Goal: Check status: Check status

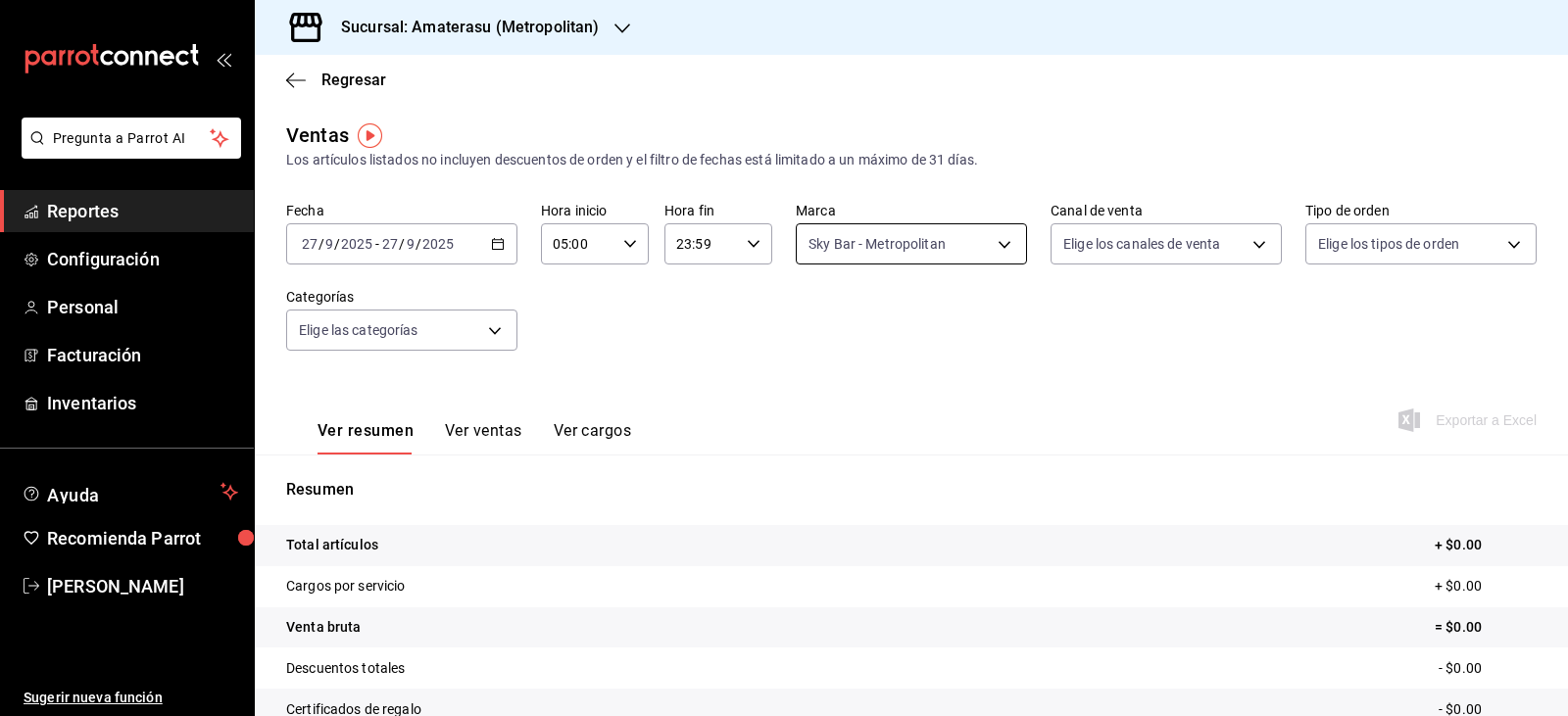
click at [997, 240] on body "Pregunta a Parrot AI Reportes Configuración Personal Facturación Inventarios Ay…" at bounding box center [784, 358] width 1568 height 716
click at [823, 378] on label at bounding box center [816, 386] width 26 height 18
click at [821, 378] on input "checkbox" at bounding box center [812, 386] width 18 height 18
checkbox input "false"
type input "f3afaab8-8c3d-4e49-a299-af9bdf6027b2"
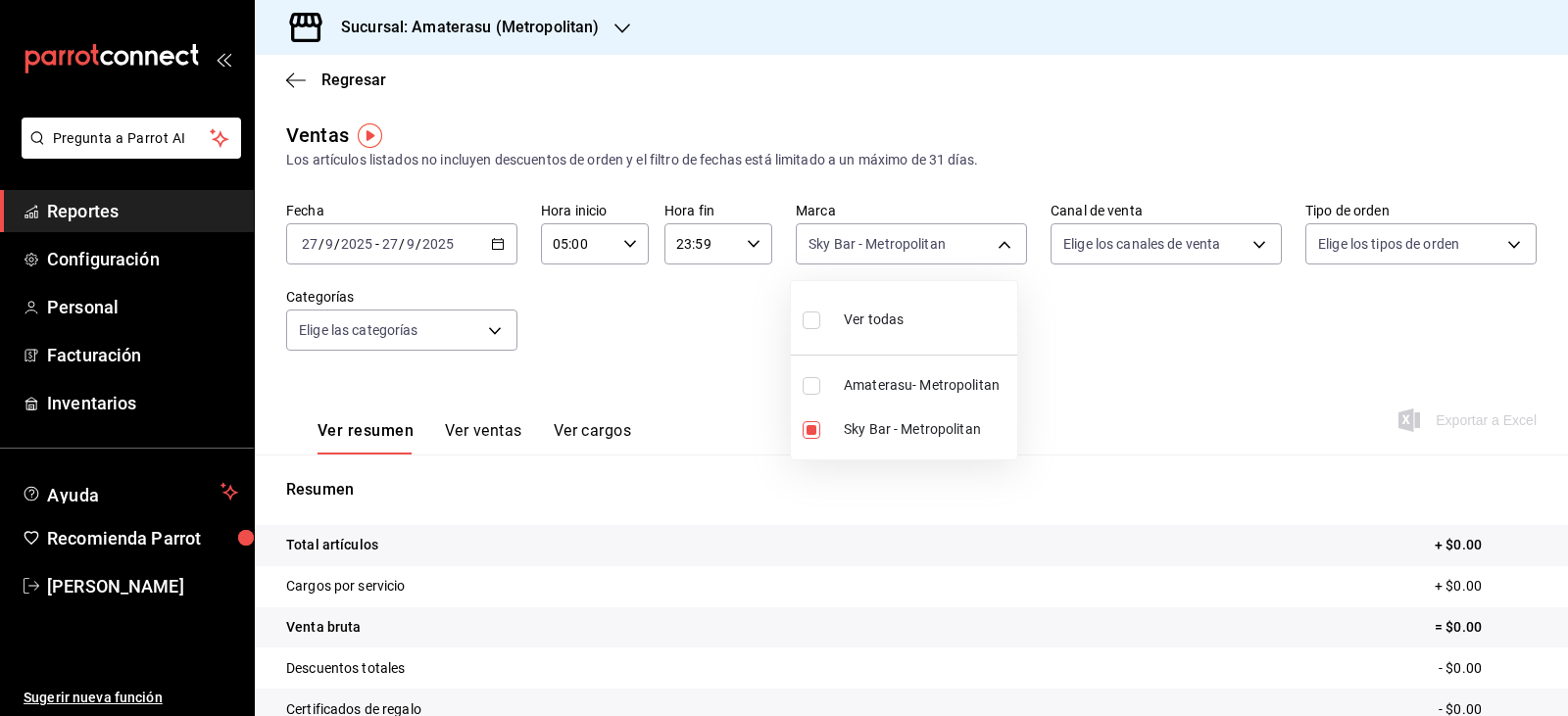
checkbox input "false"
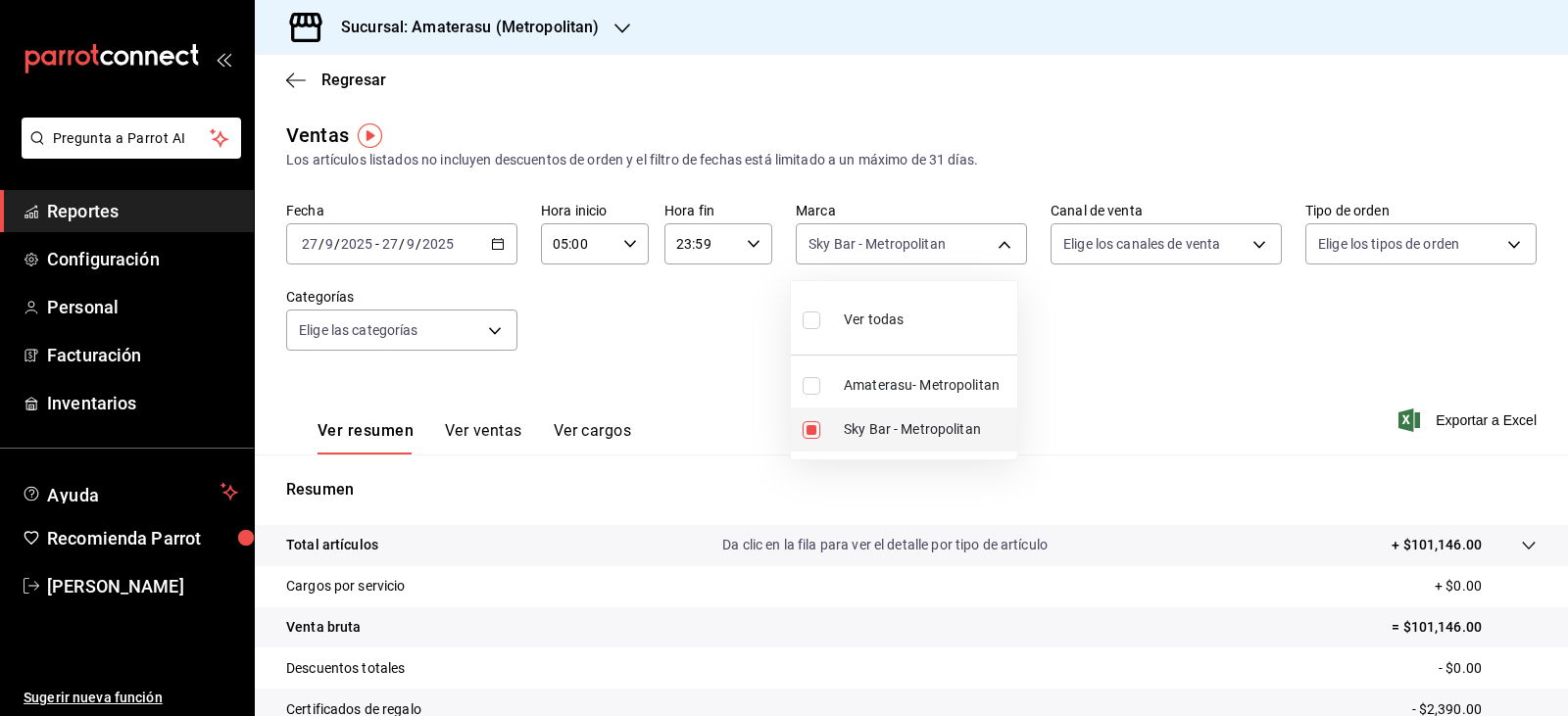
click at [813, 425] on input "checkbox" at bounding box center [812, 430] width 18 height 18
checkbox input "false"
click at [810, 393] on input "checkbox" at bounding box center [812, 386] width 18 height 18
checkbox input "true"
type input "e4cd7fcb-d45b-43ae-a99f-ad4ccfcd9032"
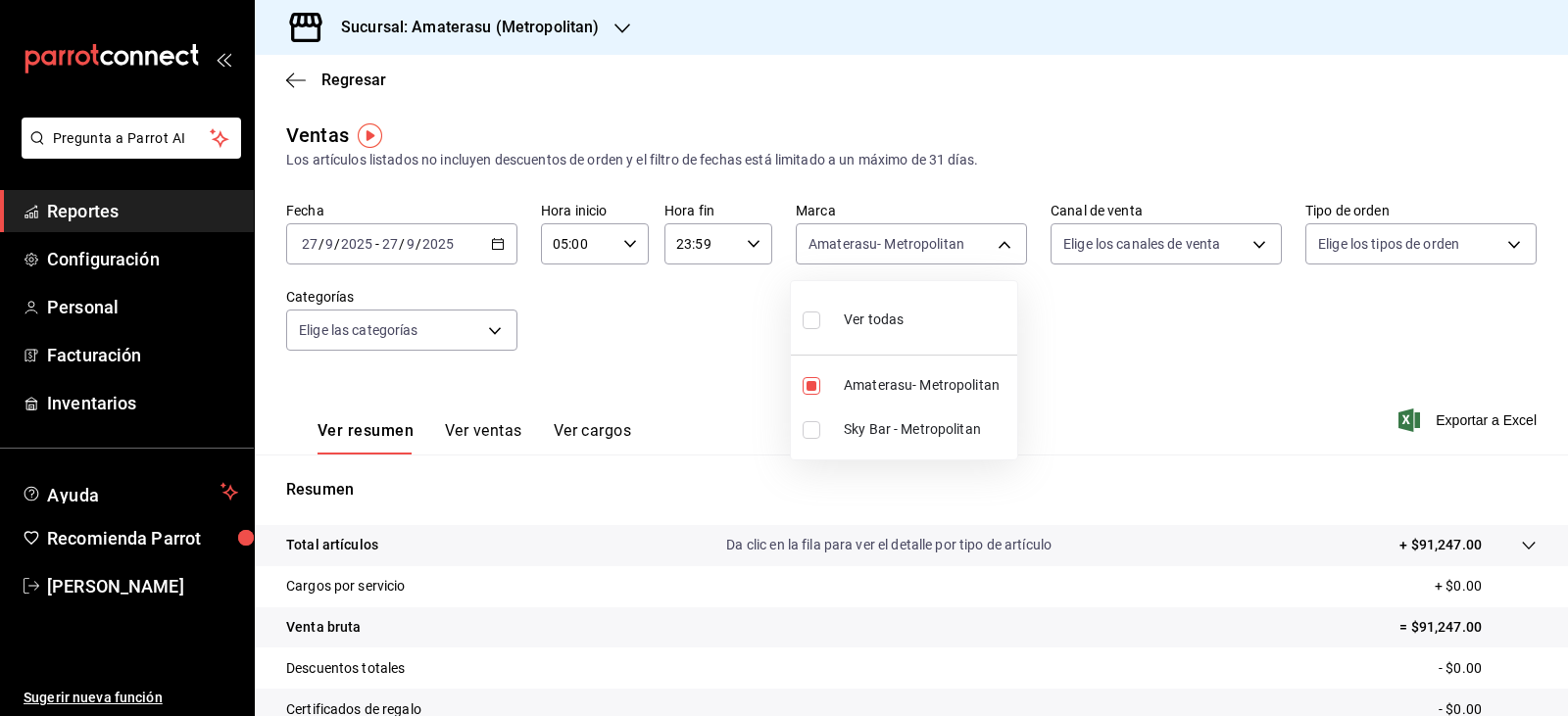
click at [1085, 417] on div at bounding box center [784, 358] width 1568 height 716
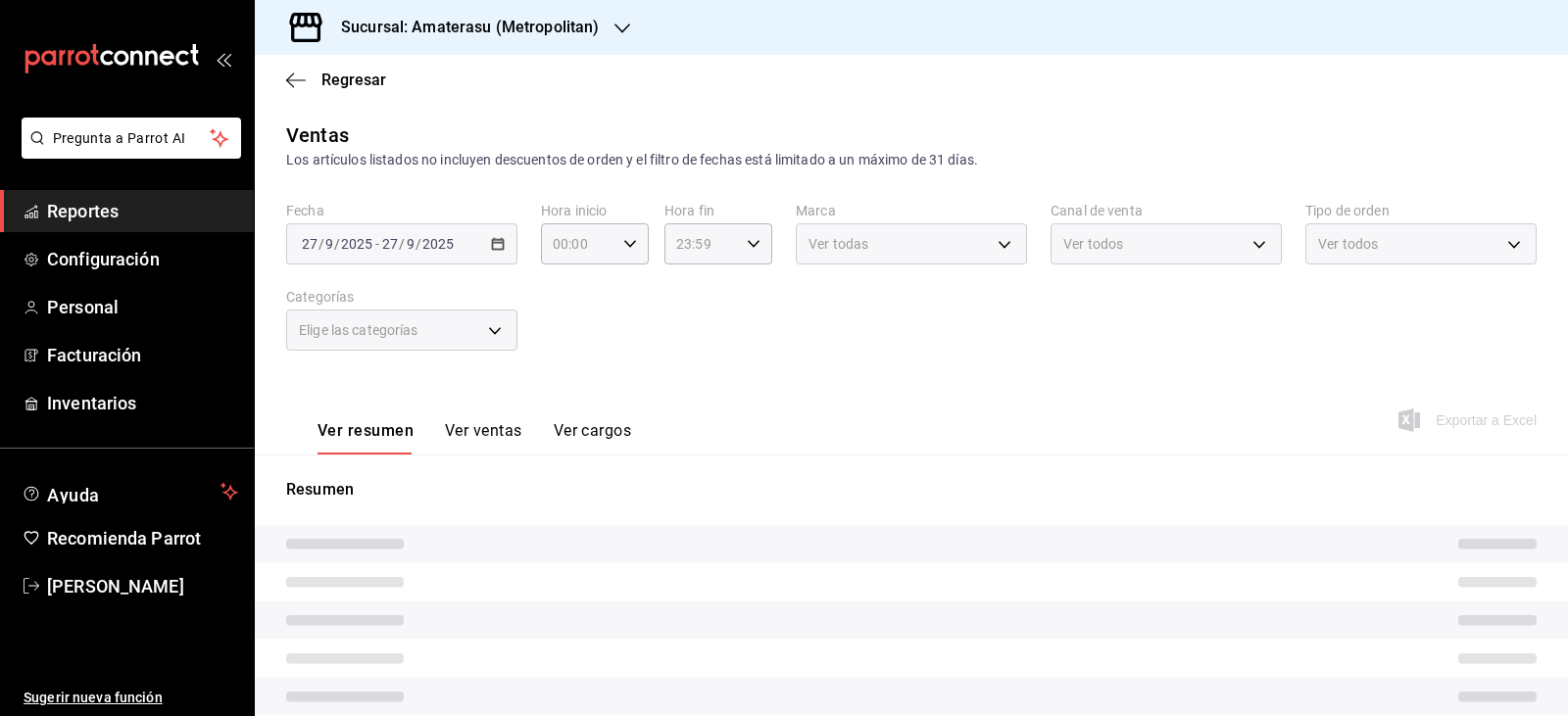
type input "05:00"
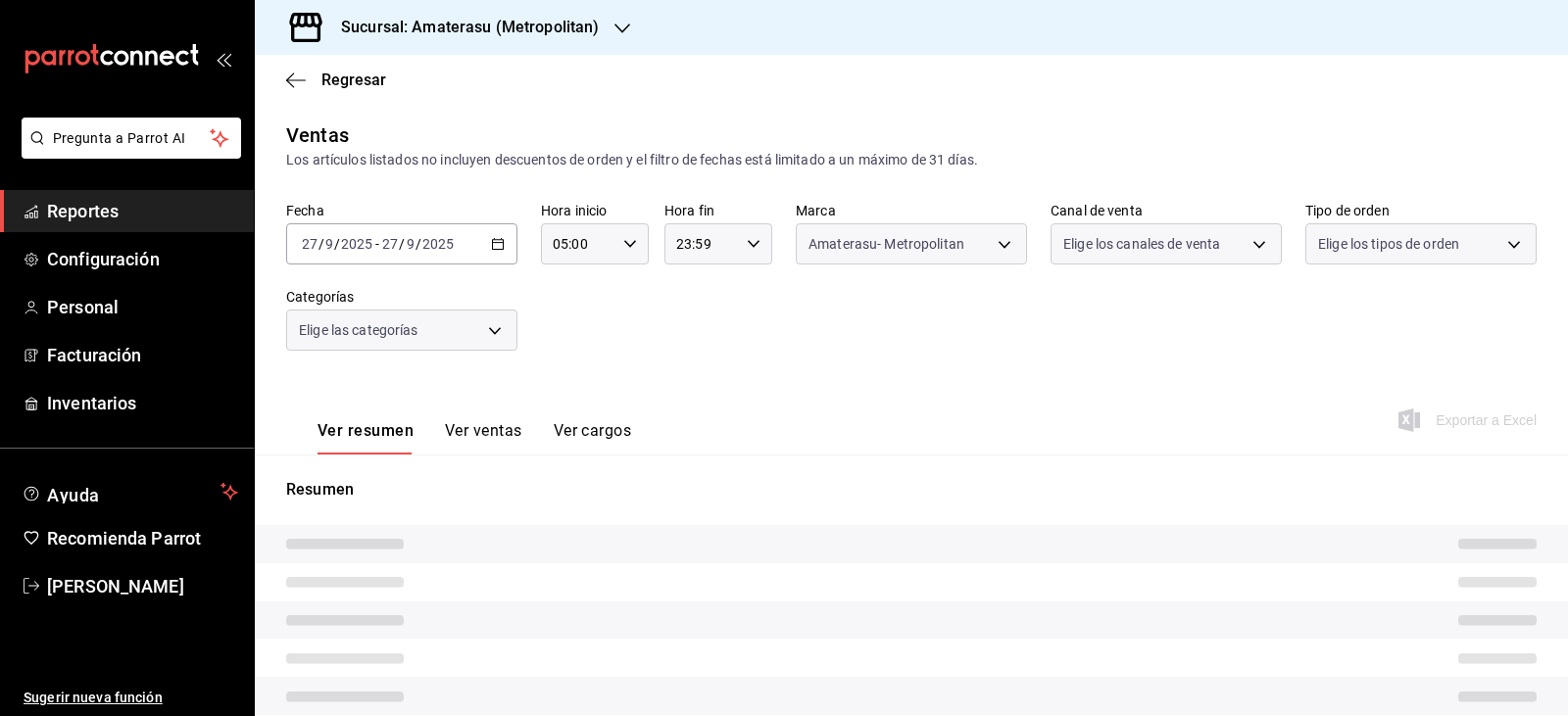
type input "e4cd7fcb-d45b-43ae-a99f-ad4ccfcd9032"
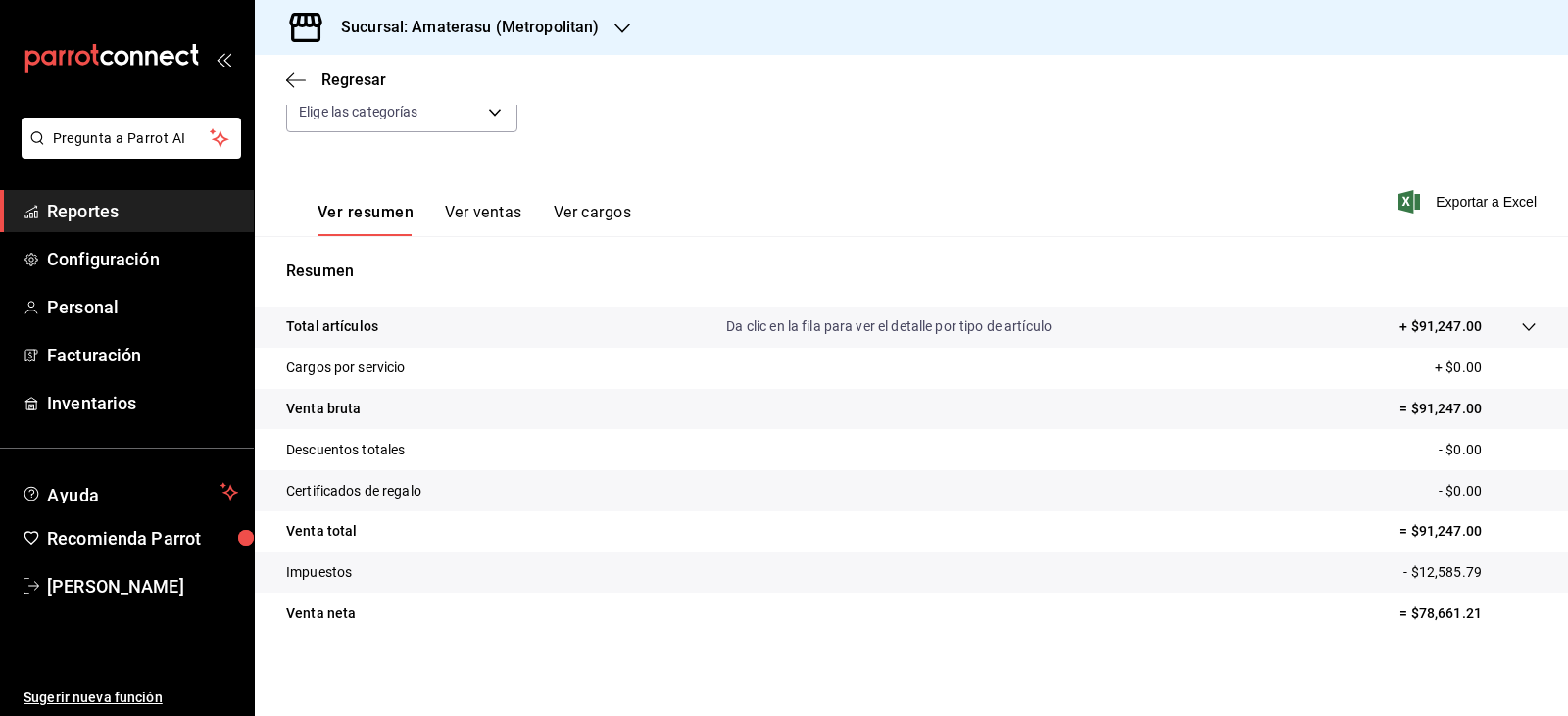
scroll to position [222, 0]
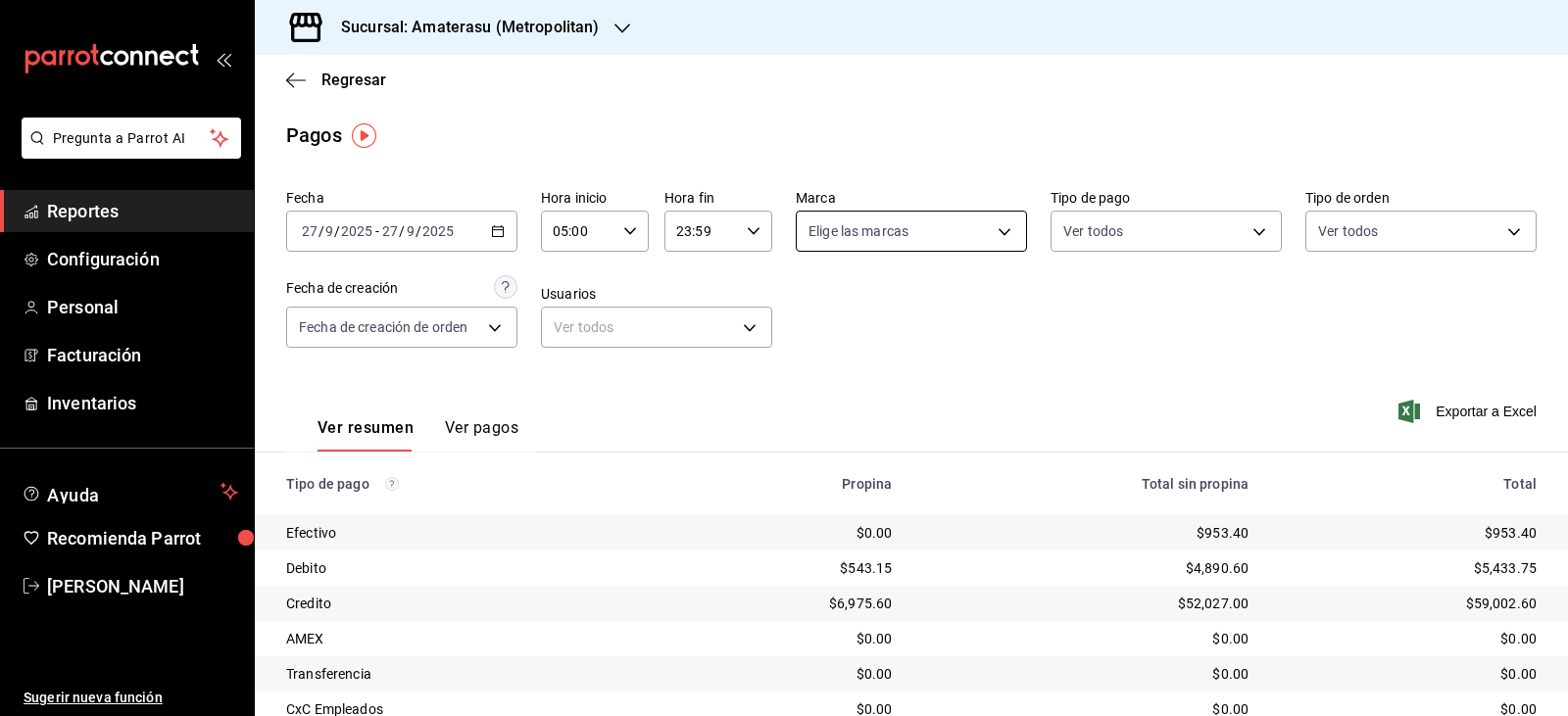
click at [980, 228] on body "Pregunta a Parrot AI Reportes Configuración Personal Facturación Inventarios Ay…" at bounding box center [784, 358] width 1568 height 716
click at [814, 415] on input "checkbox" at bounding box center [812, 417] width 18 height 18
checkbox input "true"
type input "f3afaab8-8c3d-4e49-a299-af9bdf6027b2"
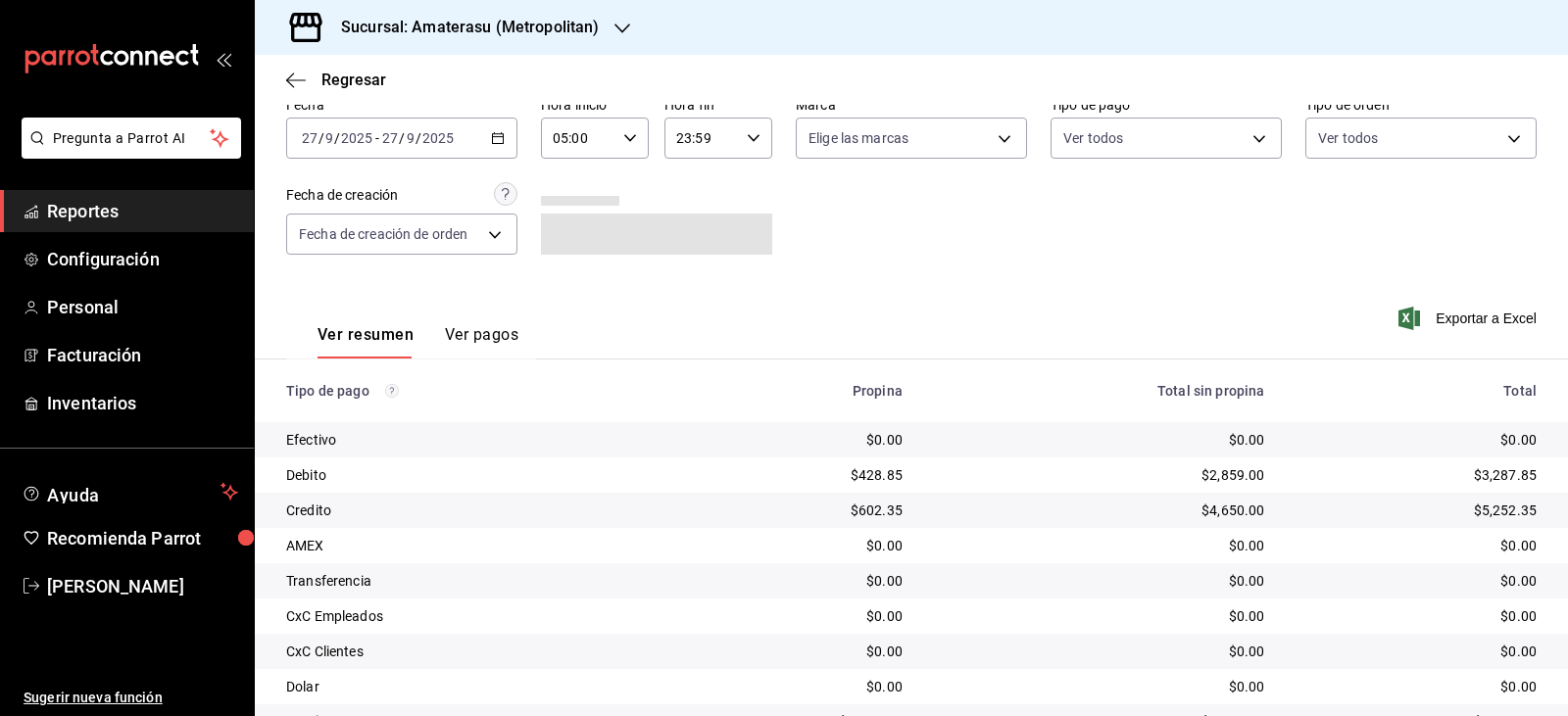
scroll to position [149, 0]
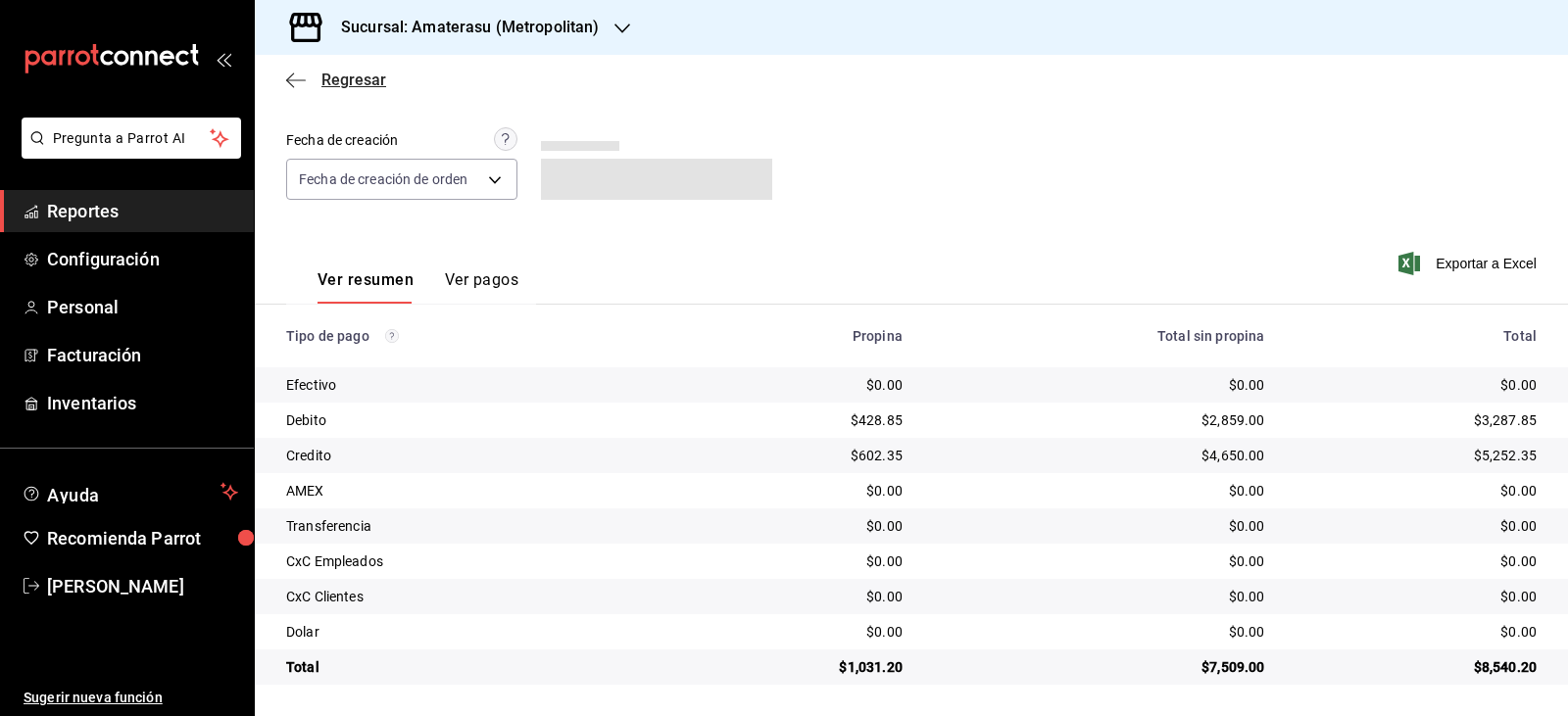
click at [307, 80] on span "Regresar" at bounding box center [336, 79] width 100 height 19
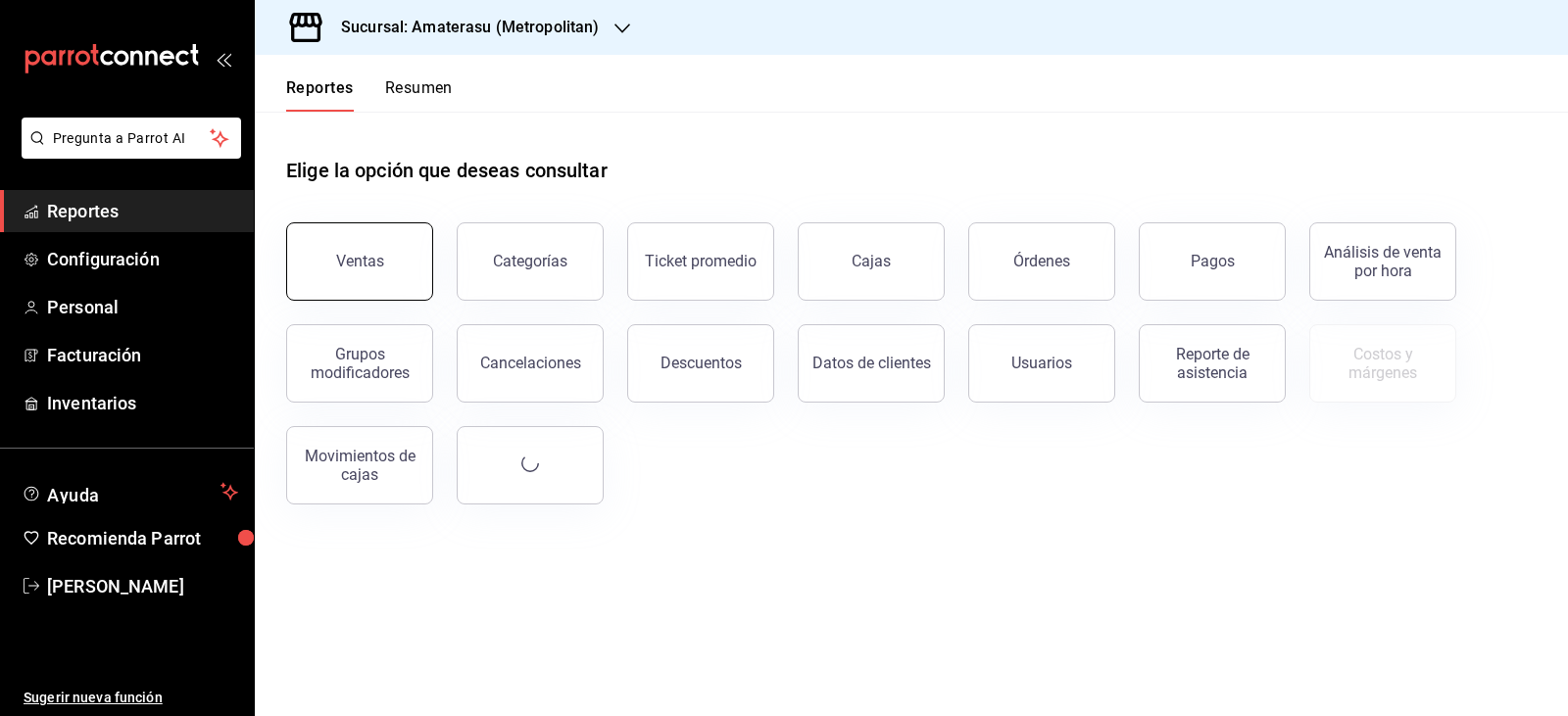
click at [373, 260] on div "Ventas" at bounding box center [360, 261] width 48 height 19
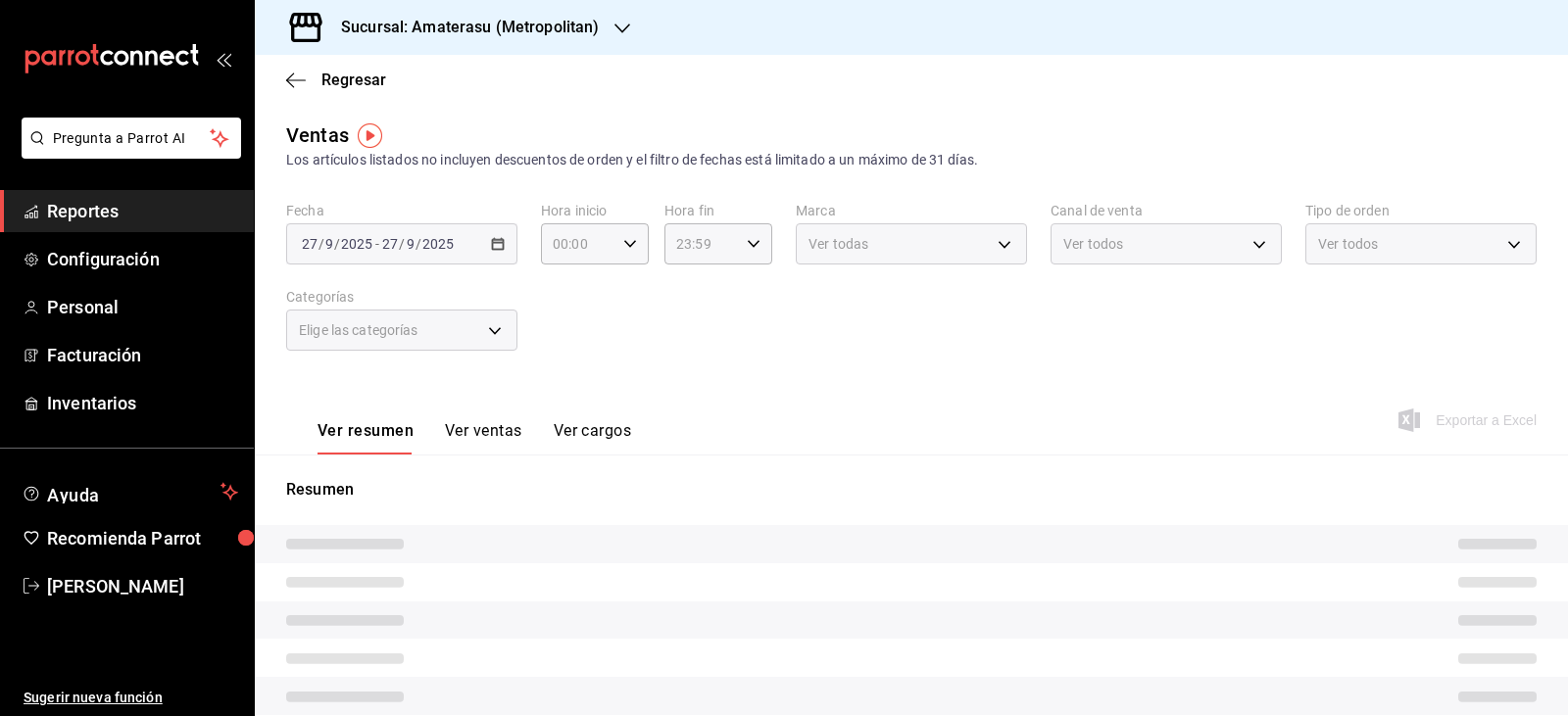
type input "05:00"
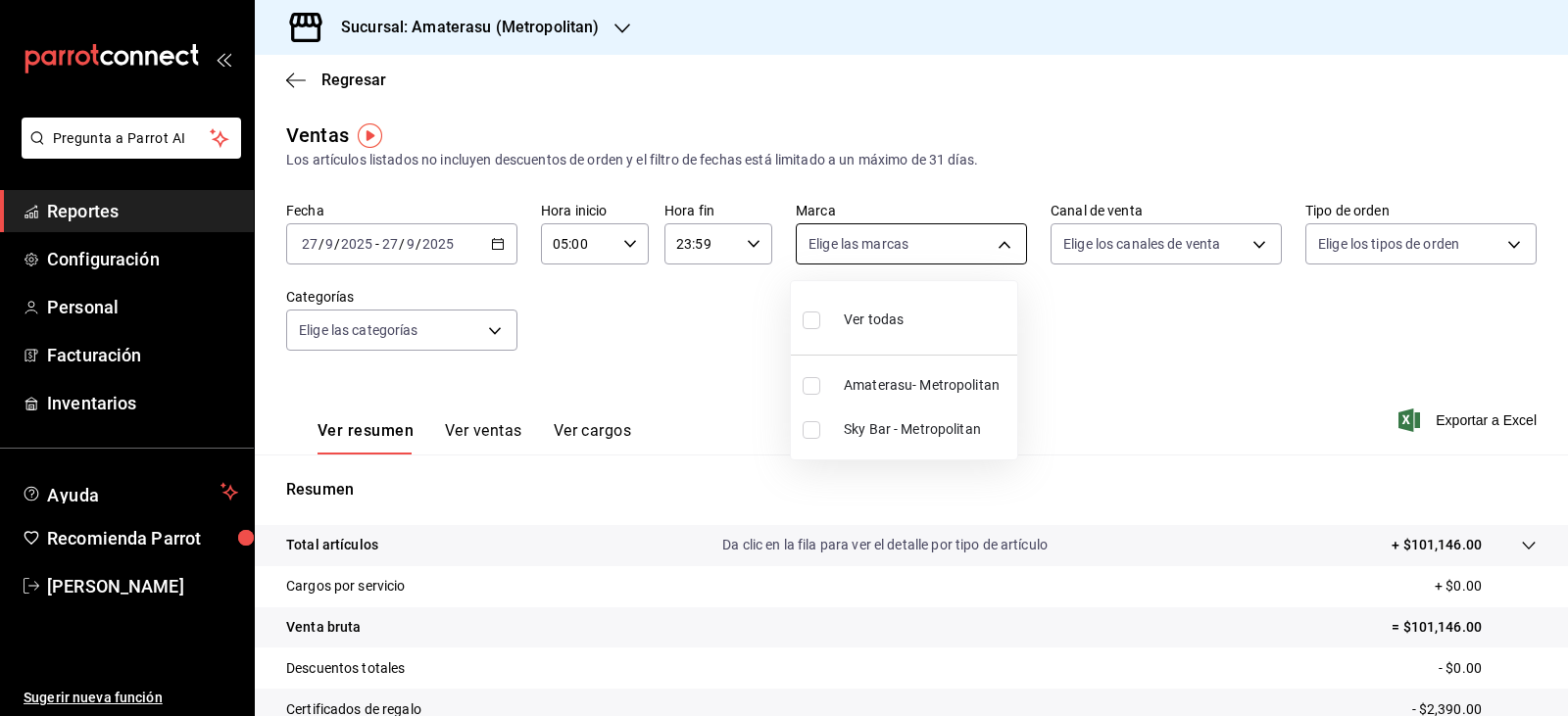
click at [844, 248] on body "Pregunta a Parrot AI Reportes Configuración Personal Facturación Inventarios Ay…" at bounding box center [784, 358] width 1568 height 716
click at [815, 429] on input "checkbox" at bounding box center [812, 430] width 18 height 18
checkbox input "true"
type input "f3afaab8-8c3d-4e49-a299-af9bdf6027b2"
click at [701, 402] on div at bounding box center [784, 358] width 1568 height 716
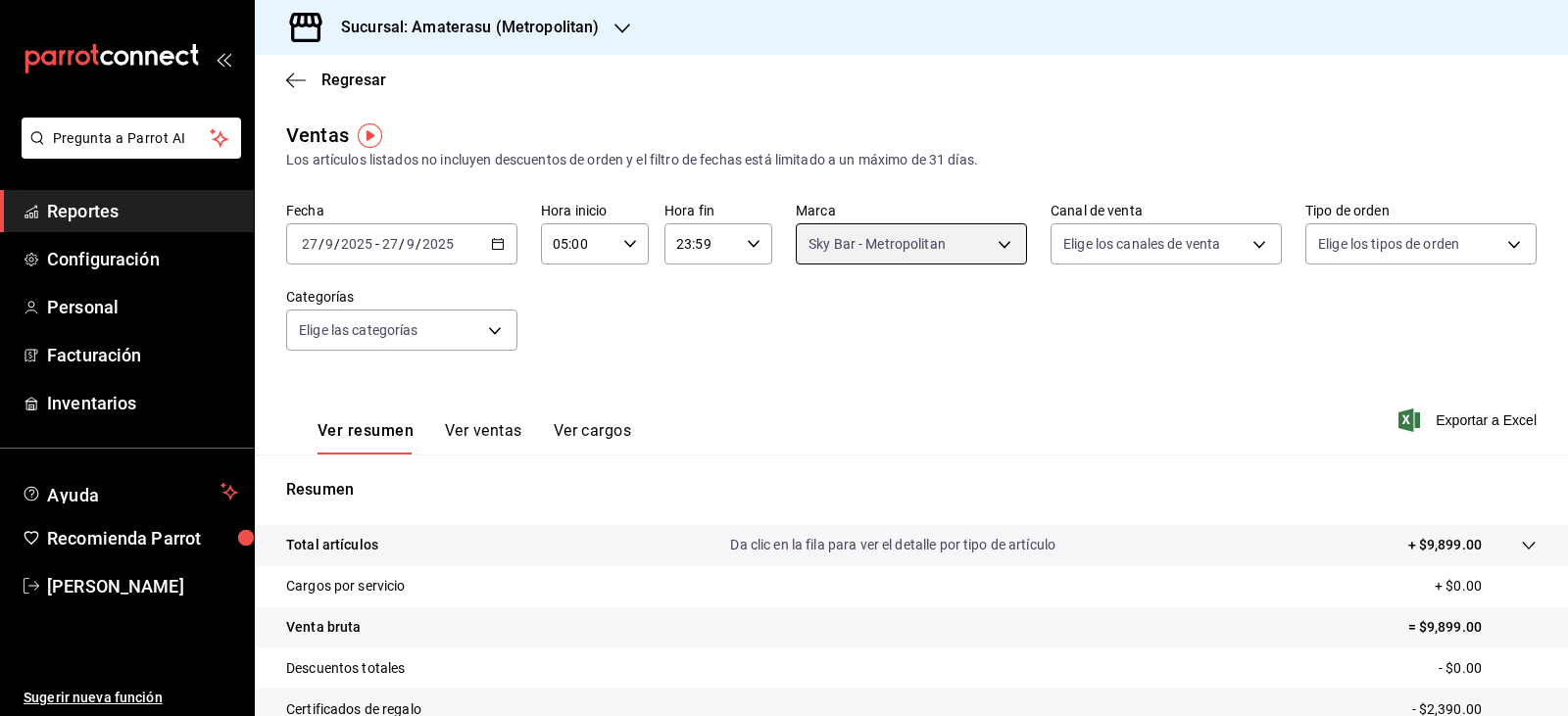
scroll to position [222, 0]
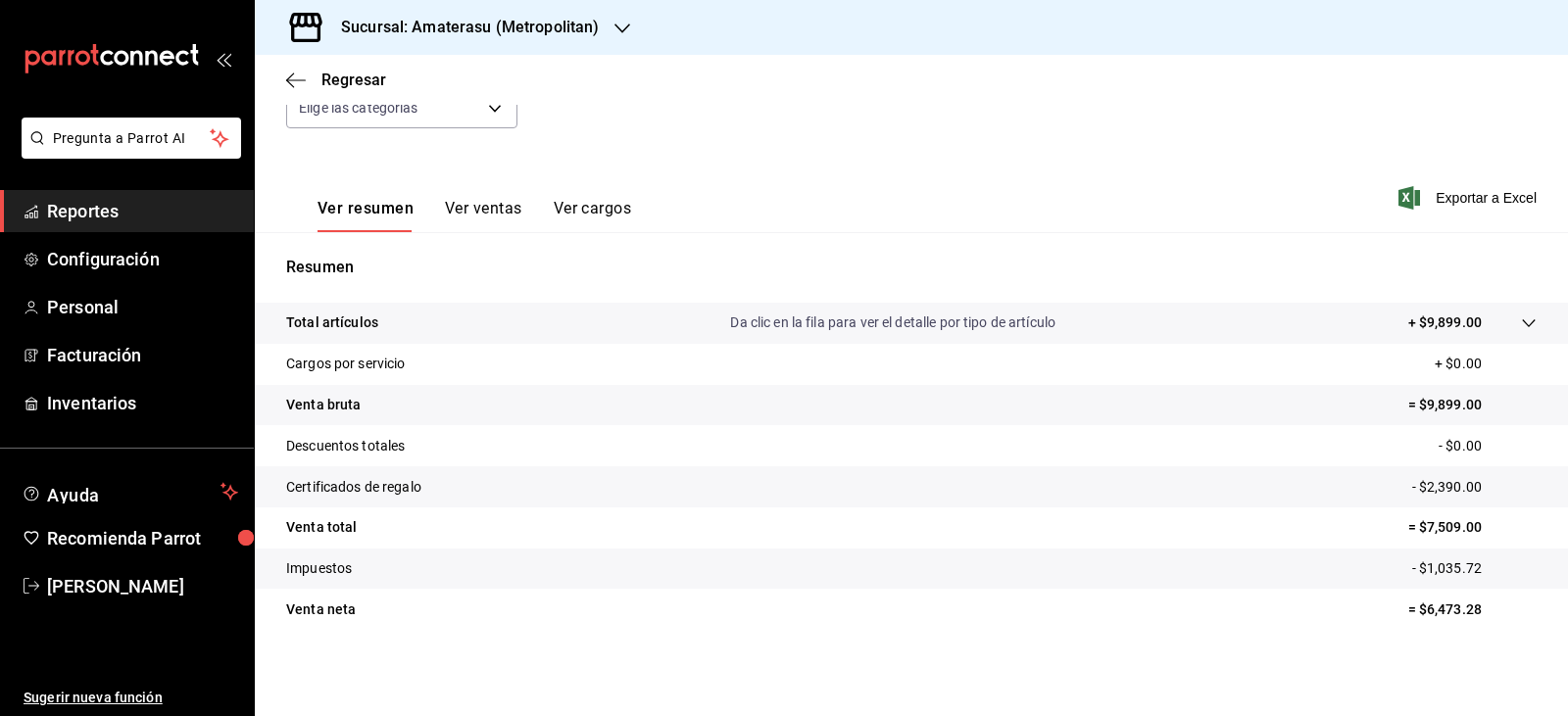
click at [1080, 189] on div "Ver resumen Ver ventas Ver cargos Exportar a Excel" at bounding box center [911, 192] width 1314 height 80
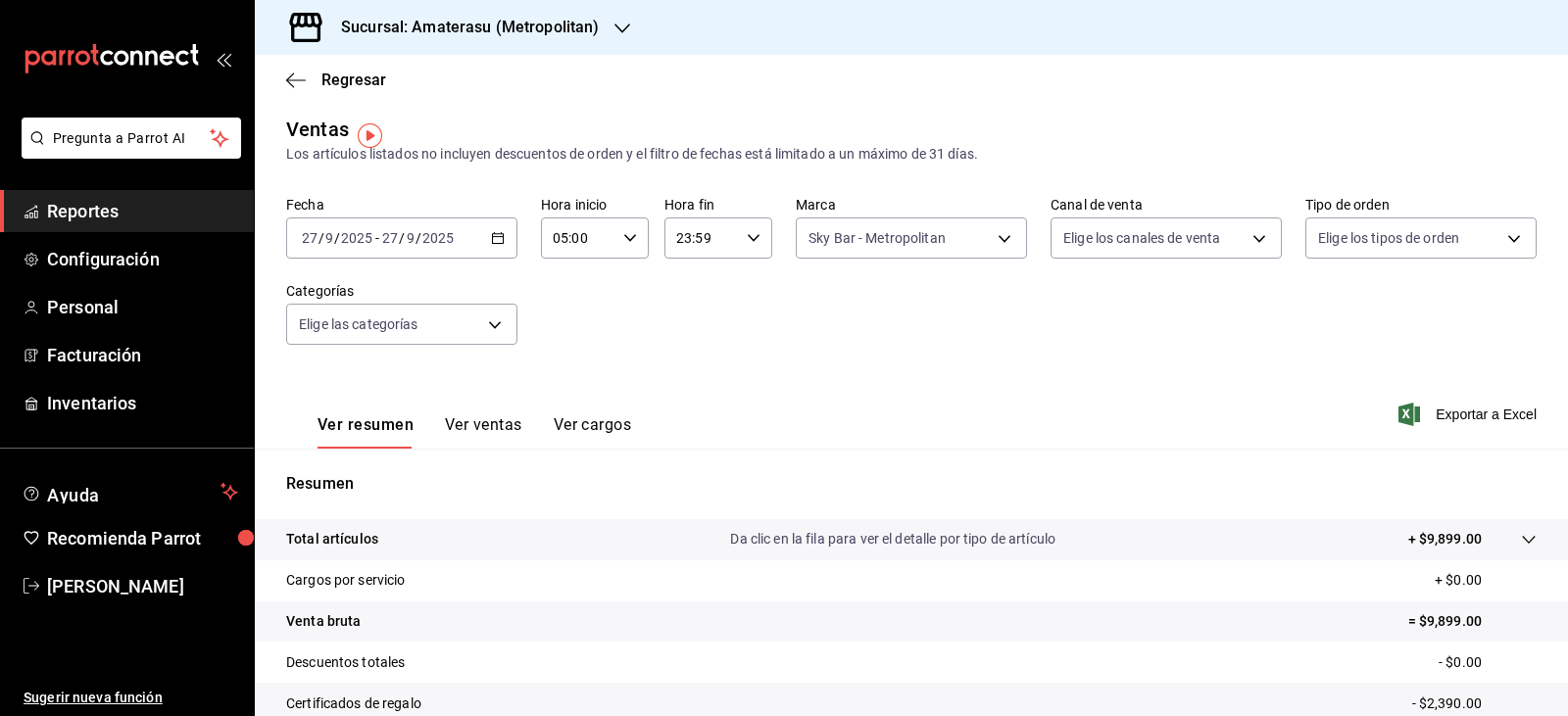
scroll to position [0, 0]
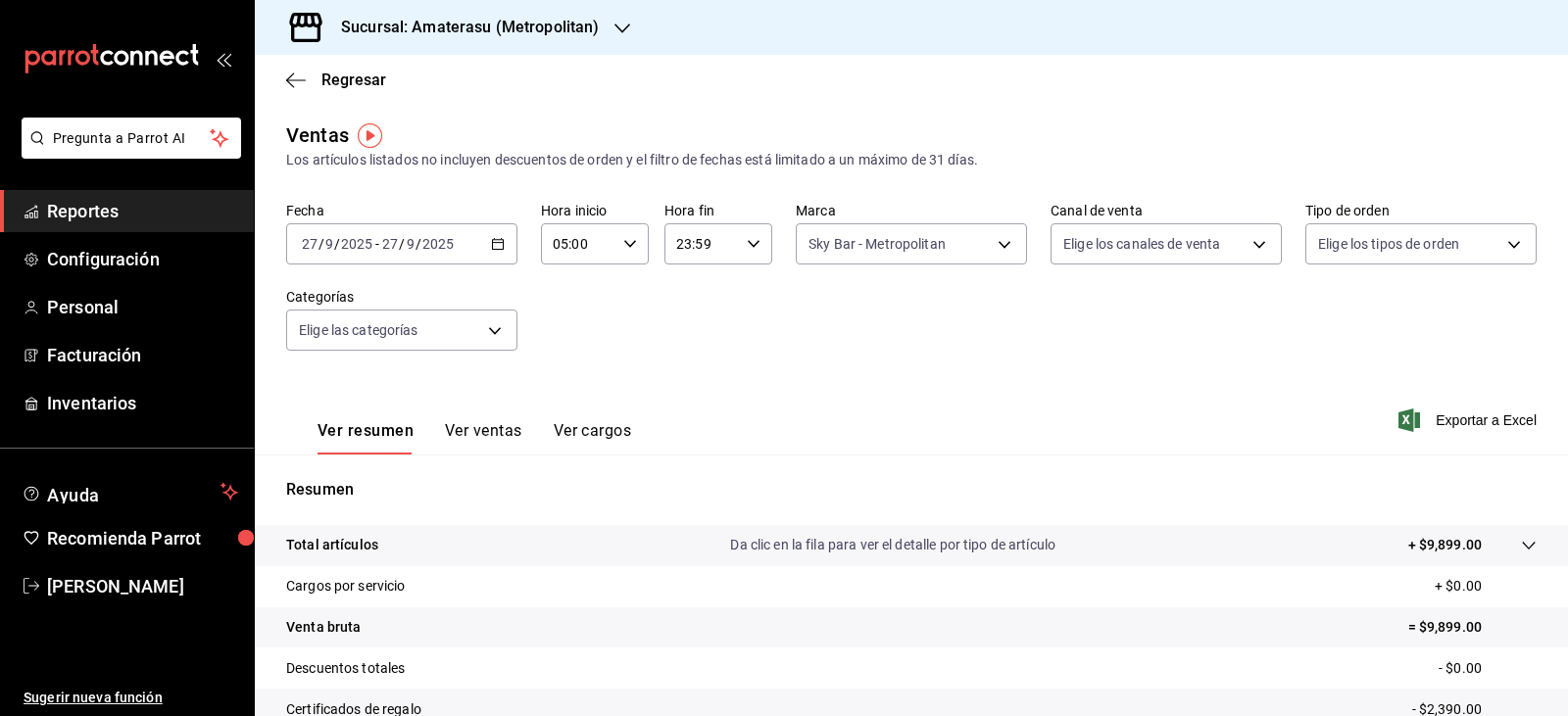
click at [741, 429] on div "Ver resumen Ver ventas Ver cargos Exportar a Excel" at bounding box center [911, 414] width 1314 height 80
click at [832, 410] on div "Ver resumen Ver ventas Ver cargos Exportar a Excel" at bounding box center [911, 414] width 1314 height 80
